Goal: Information Seeking & Learning: Stay updated

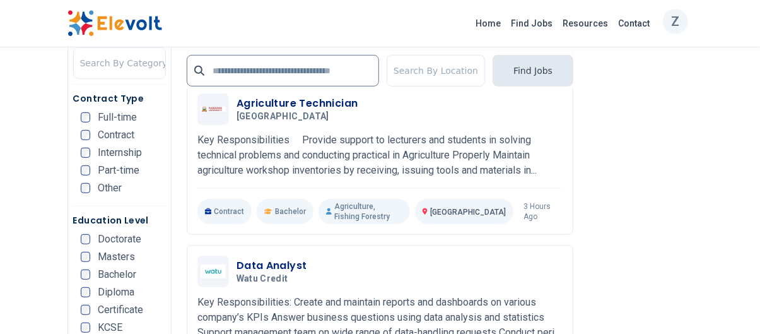
scroll to position [2445, 0]
